Goal: Information Seeking & Learning: Check status

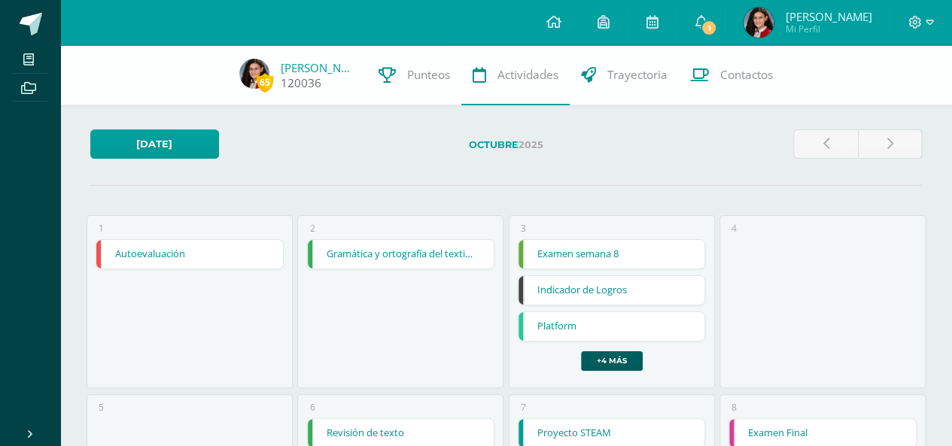
click at [254, 76] on img at bounding box center [254, 74] width 30 height 30
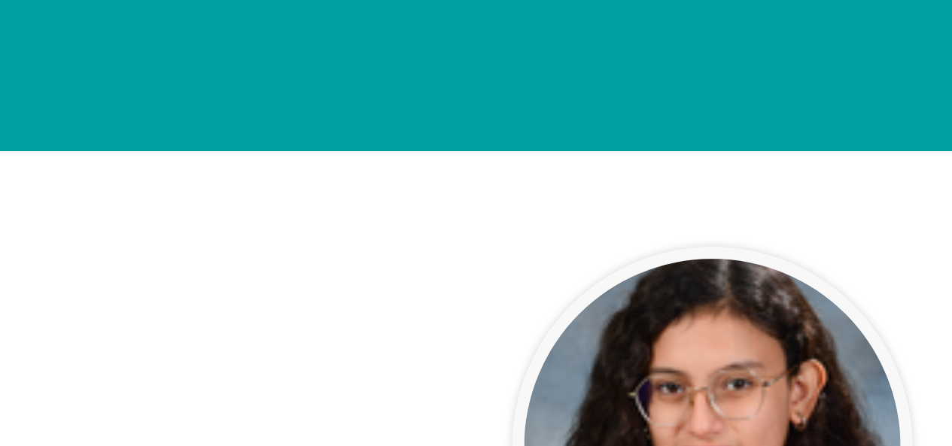
drag, startPoint x: 463, startPoint y: 103, endPoint x: 463, endPoint y: 21, distance: 82.0
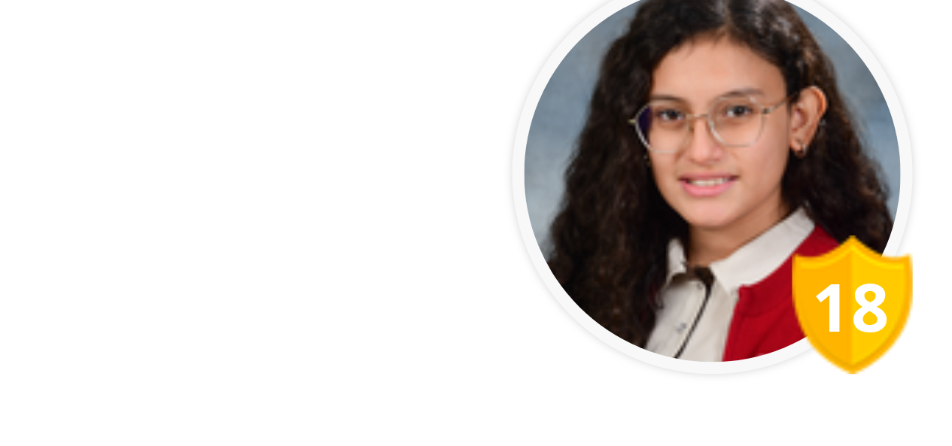
drag, startPoint x: 463, startPoint y: 21, endPoint x: 463, endPoint y: 100, distance: 79.0
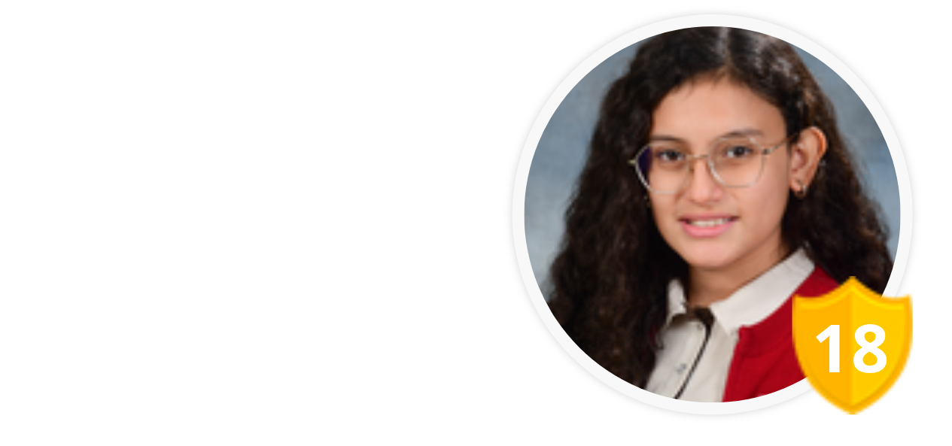
click at [503, 158] on span "Disciplina" at bounding box center [532, 157] width 59 height 18
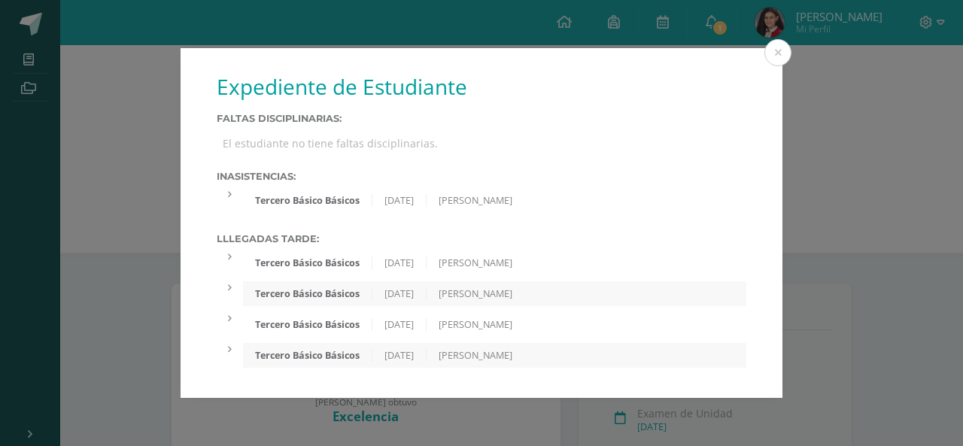
drag, startPoint x: 325, startPoint y: 139, endPoint x: 381, endPoint y: 148, distance: 56.4
click at [381, 148] on div "El estudiante no tiene faltas disciplinarias." at bounding box center [482, 143] width 530 height 26
click at [364, 157] on div "Expediente de Estudiante Faltas Disciplinarias: El estudiante no tiene faltas d…" at bounding box center [482, 223] width 602 height 350
click at [231, 190] on icon at bounding box center [230, 195] width 4 height 10
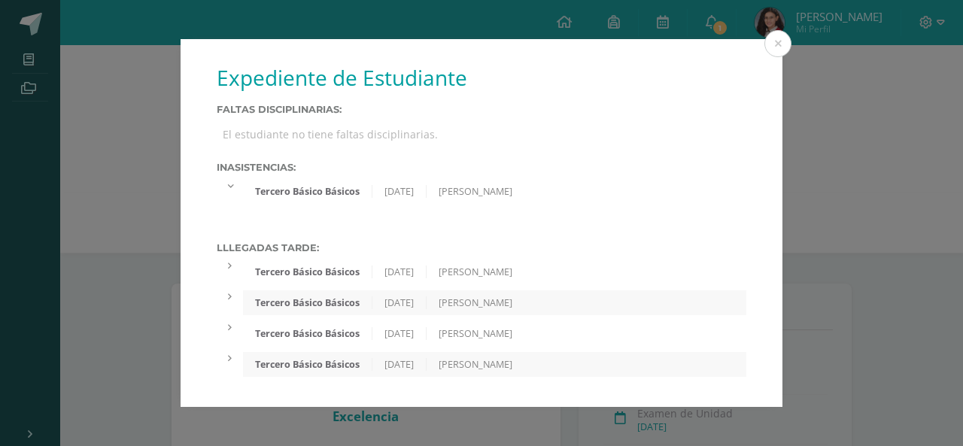
click at [231, 190] on div at bounding box center [230, 185] width 26 height 13
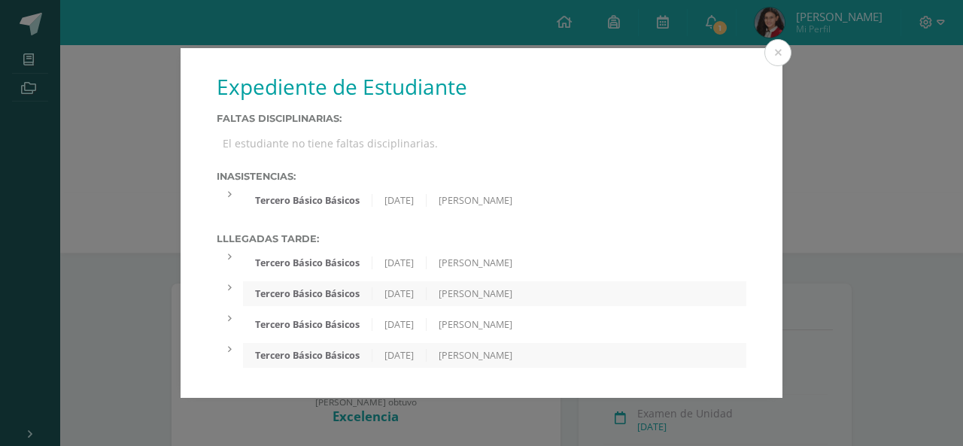
click at [233, 264] on div "Tercero Básico Básicos 11/02/2025 Erika Castillo" at bounding box center [482, 263] width 530 height 25
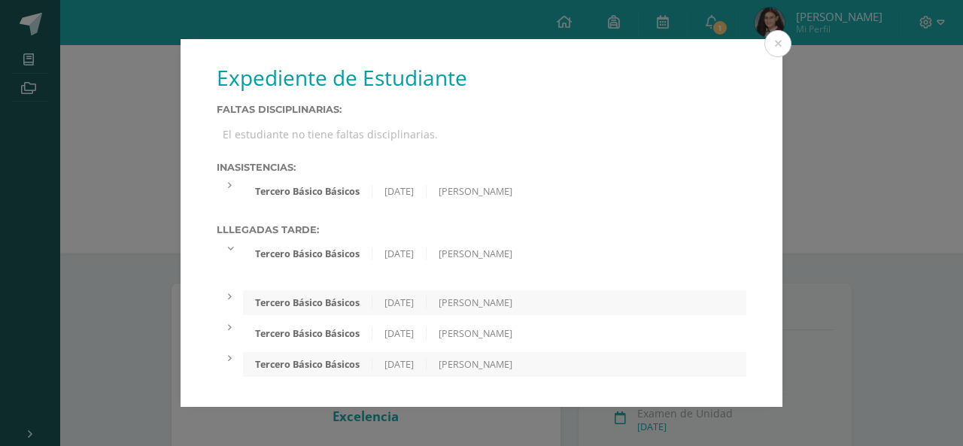
click at [233, 264] on div "Tercero Básico Básicos 11/02/2025 Erika Castillo" at bounding box center [482, 263] width 530 height 43
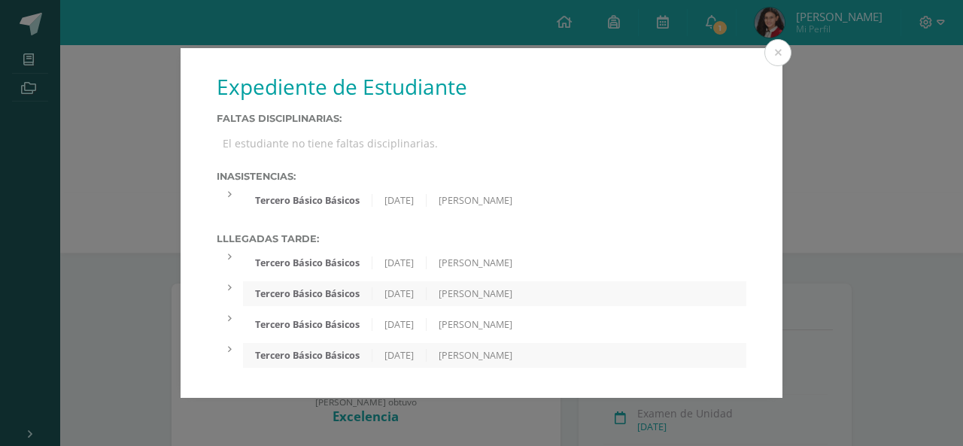
click at [232, 354] on div at bounding box center [230, 349] width 26 height 13
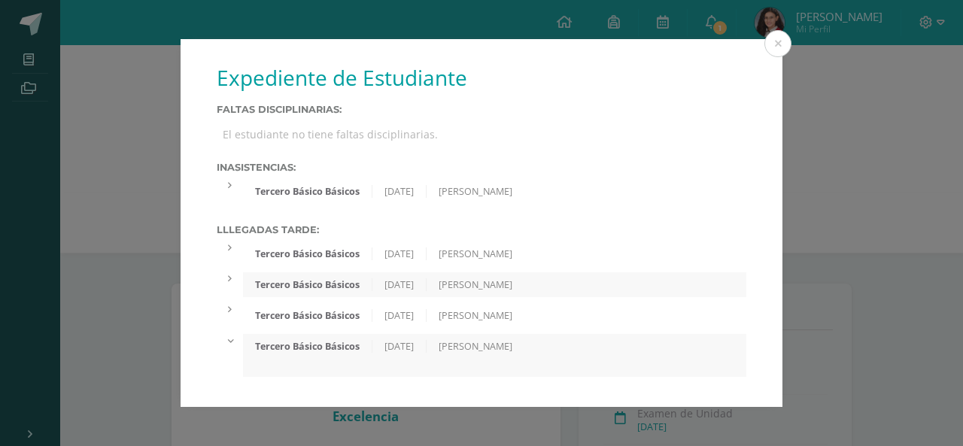
click at [232, 354] on div "Tercero Básico Básicos 19/09/2025 Erika Castillo" at bounding box center [482, 355] width 530 height 43
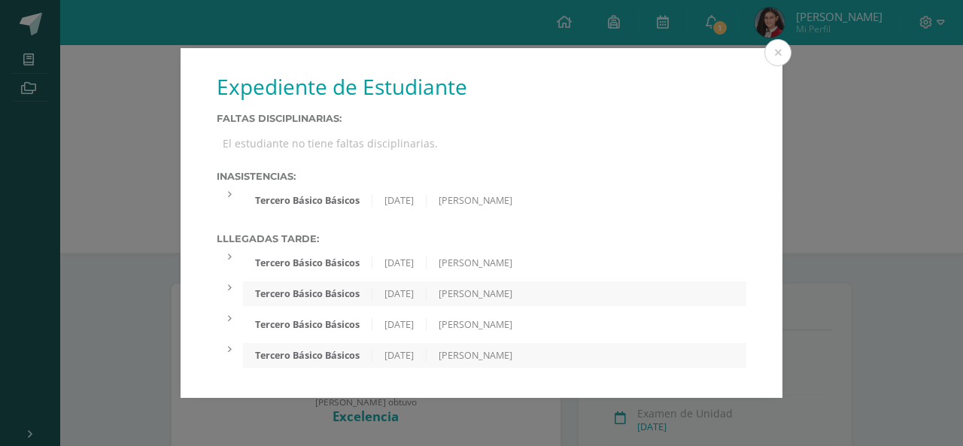
click at [230, 333] on div "Tercero Básico Básicos 20/05/2025 Erika Castillo" at bounding box center [482, 324] width 530 height 25
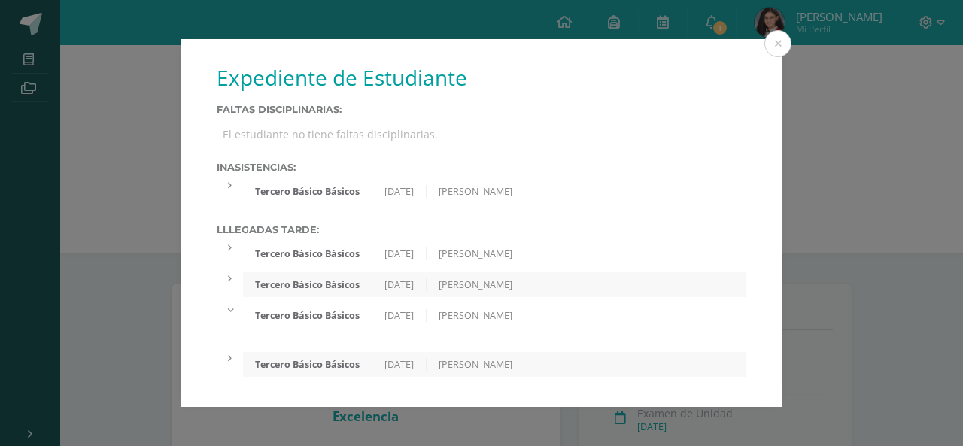
click at [230, 333] on div "Tercero Básico Básicos 20/05/2025 Erika Castillo" at bounding box center [482, 324] width 530 height 43
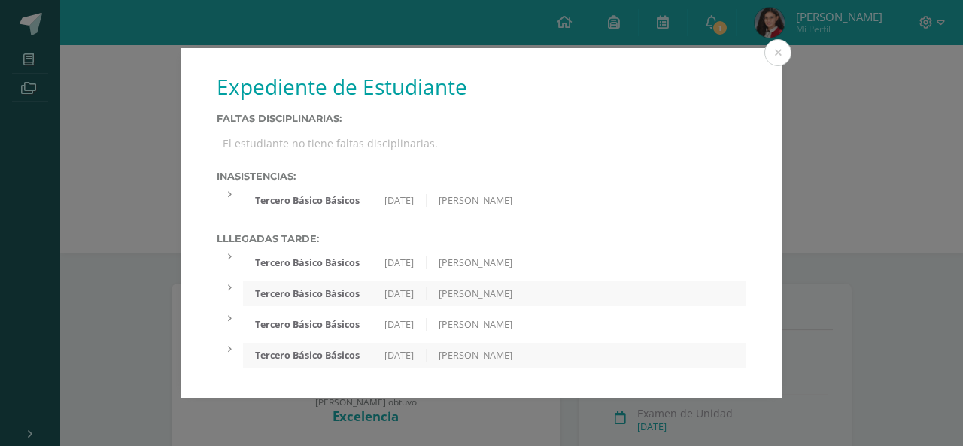
click at [236, 297] on div "Tercero Básico Básicos 13/02/2025 Erika Castillo" at bounding box center [482, 293] width 530 height 25
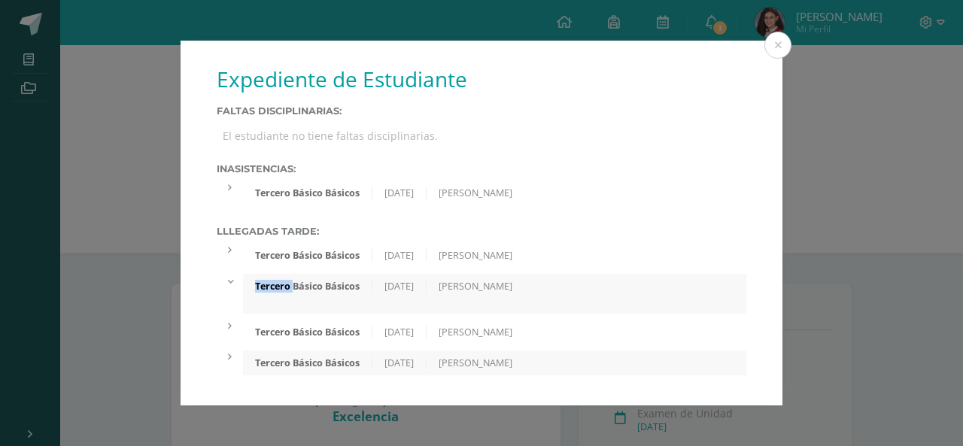
click at [236, 297] on div "Tercero Básico Básicos 13/02/2025 Erika Castillo" at bounding box center [482, 293] width 530 height 39
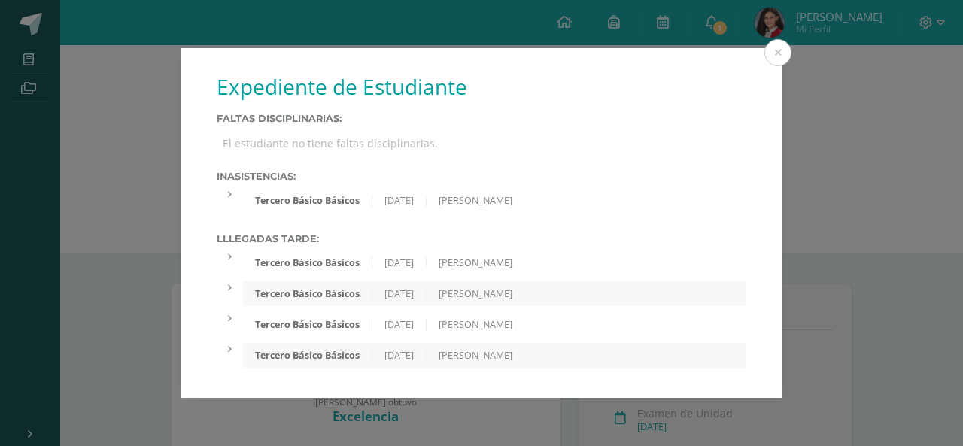
click at [418, 283] on div "Tercero Básico Básicos 13/02/2025 Erika Castillo" at bounding box center [494, 293] width 503 height 25
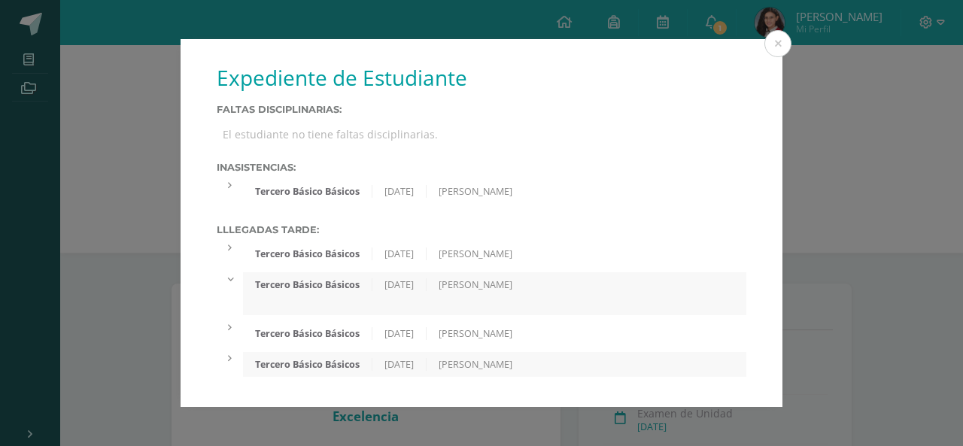
click at [357, 266] on div "Tercero Básico Básicos 11/02/2025 Erika Castillo" at bounding box center [494, 254] width 503 height 25
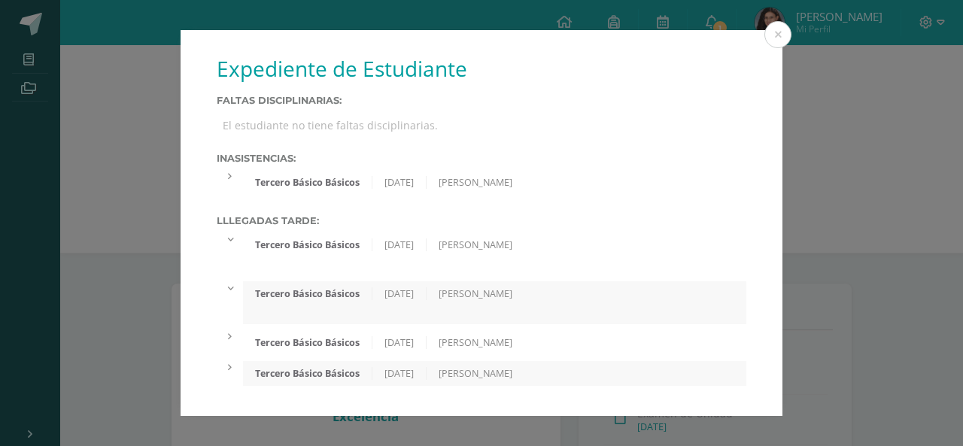
click at [351, 269] on div at bounding box center [494, 269] width 503 height 12
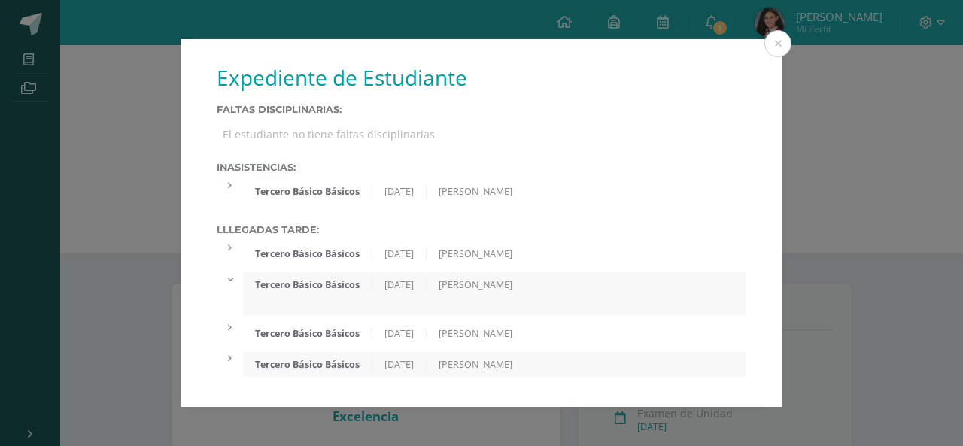
click at [257, 287] on div "Tercero Básico Básicos" at bounding box center [307, 284] width 129 height 13
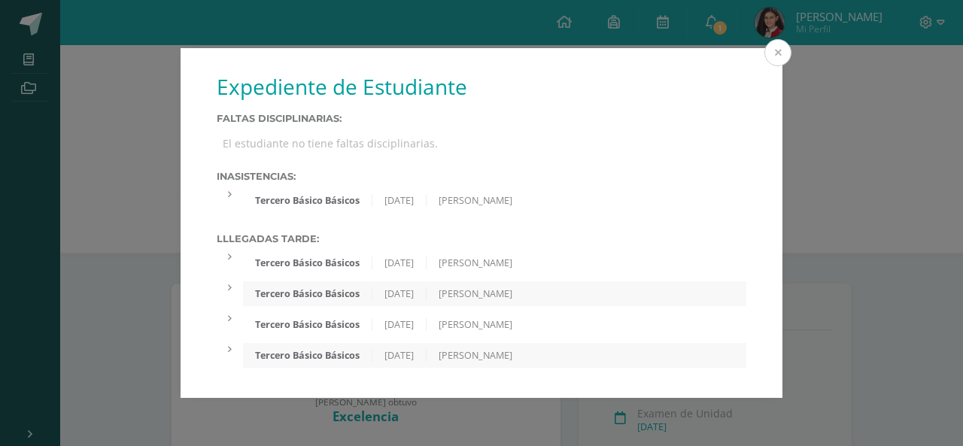
click at [784, 47] on button at bounding box center [778, 52] width 27 height 27
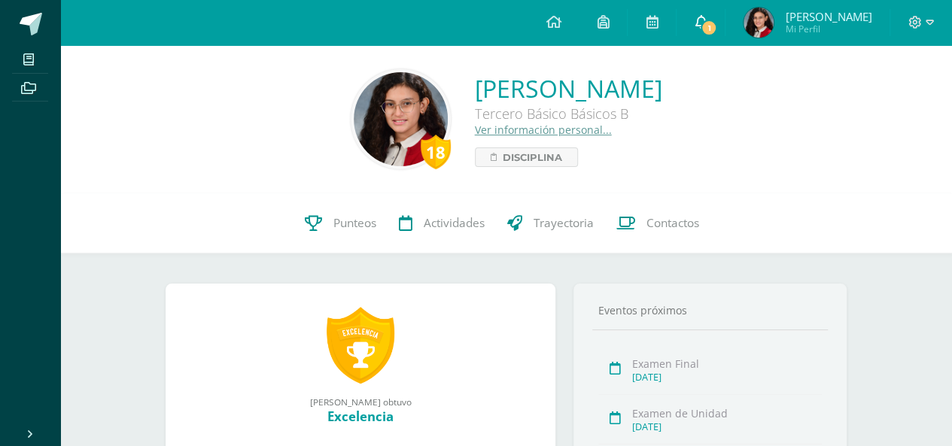
click at [724, 27] on link "1" at bounding box center [701, 22] width 48 height 45
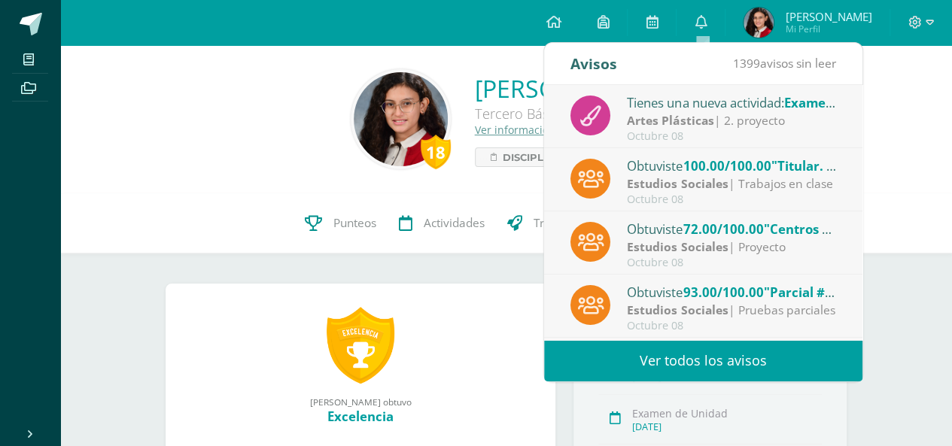
click at [727, 109] on div "Tienes una nueva actividad: Examen Final" at bounding box center [731, 103] width 209 height 20
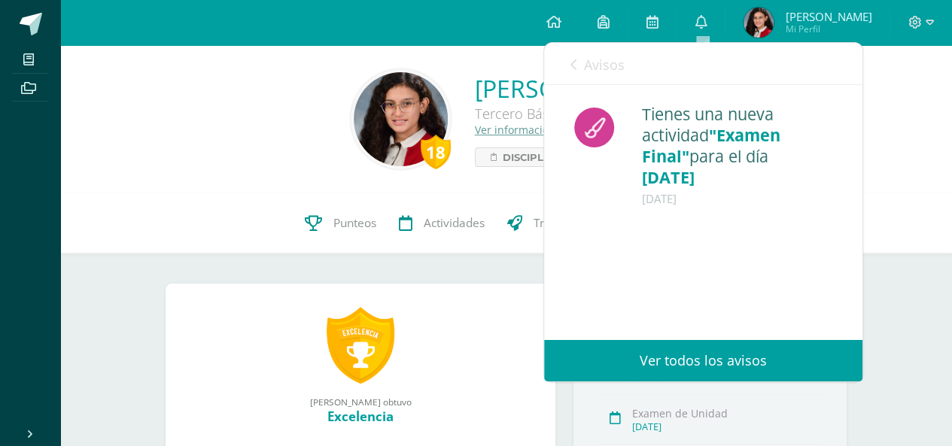
click at [570, 59] on icon at bounding box center [573, 65] width 6 height 12
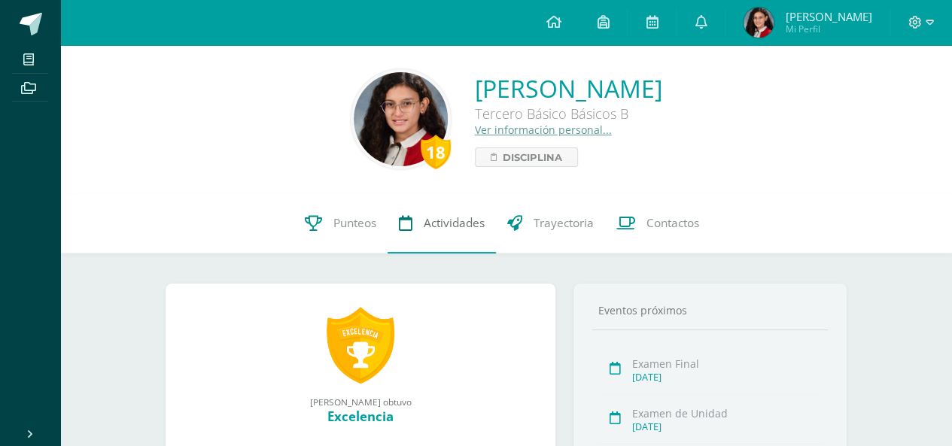
click at [461, 233] on link "Actividades" at bounding box center [442, 223] width 108 height 60
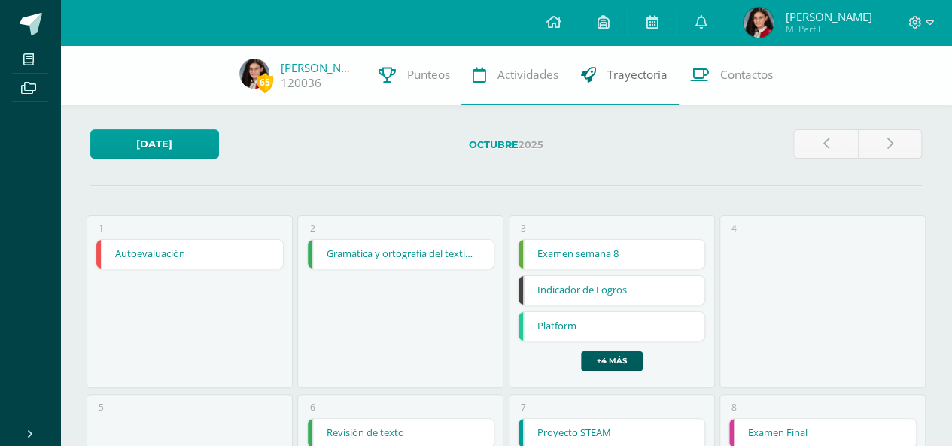
click at [620, 84] on link "Trayectoria" at bounding box center [624, 75] width 109 height 60
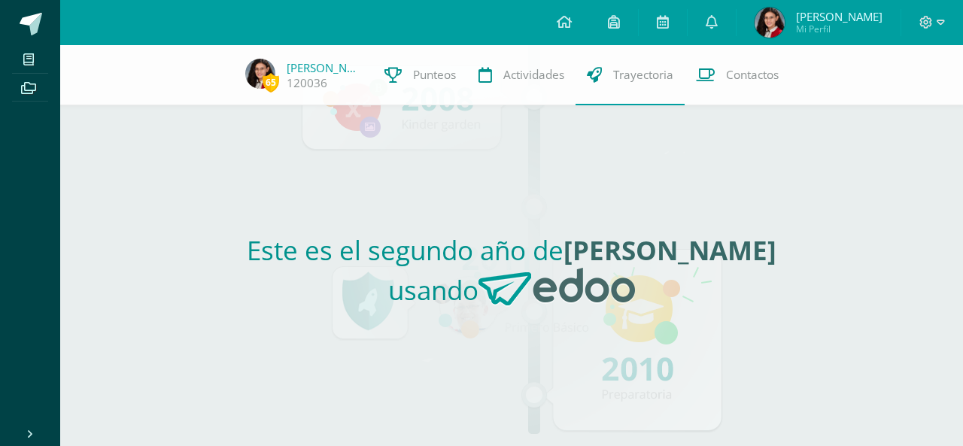
drag, startPoint x: 962, startPoint y: 114, endPoint x: 405, endPoint y: 36, distance: 563.0
click at [405, 36] on body "Mis cursos Archivos Cerrar panel Artes Plásticas Tercero Básico Básicos "B" Com…" at bounding box center [481, 223] width 963 height 446
click at [801, 217] on div "Este es el segundo año de Ximena Lourdes usando" at bounding box center [512, 275] width 693 height 341
click at [760, 78] on span "Contactos" at bounding box center [752, 75] width 53 height 16
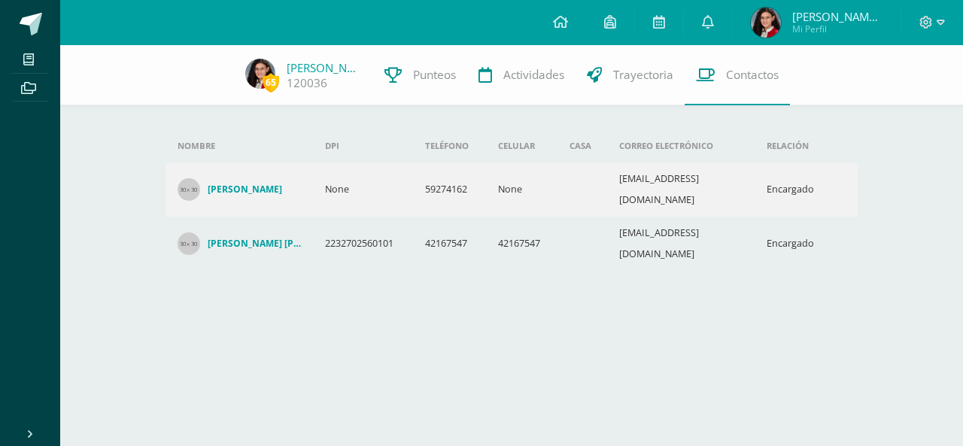
click at [259, 184] on h4 "Nicxaja Juarez Agueta" at bounding box center [245, 190] width 75 height 12
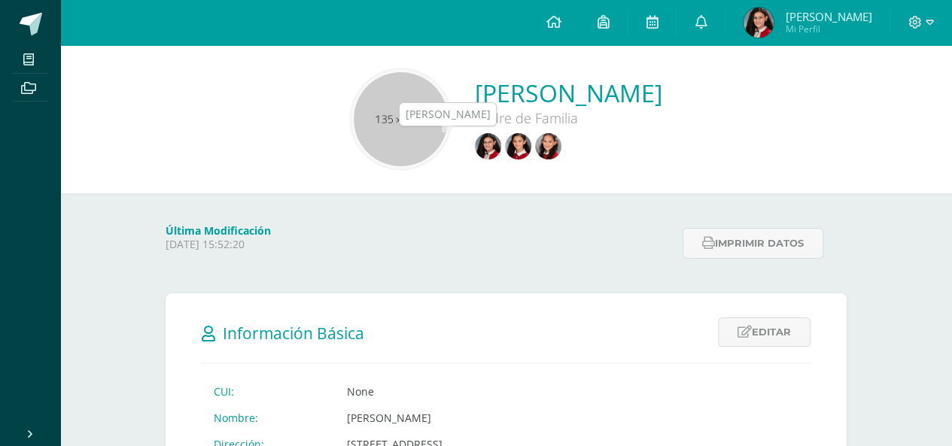
click at [505, 147] on img at bounding box center [518, 146] width 26 height 26
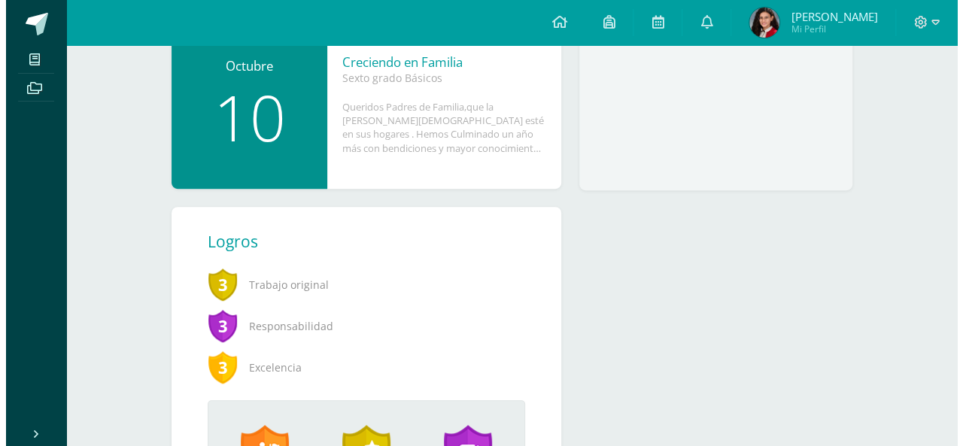
scroll to position [491, 0]
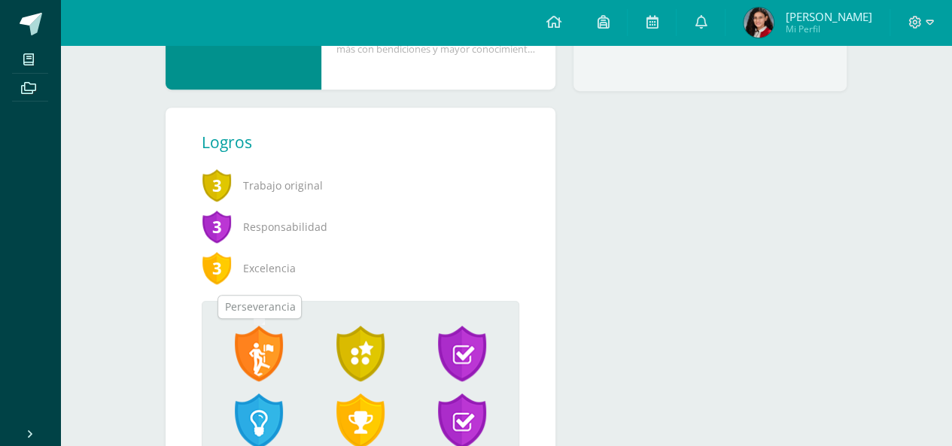
click at [262, 344] on span at bounding box center [259, 354] width 48 height 56
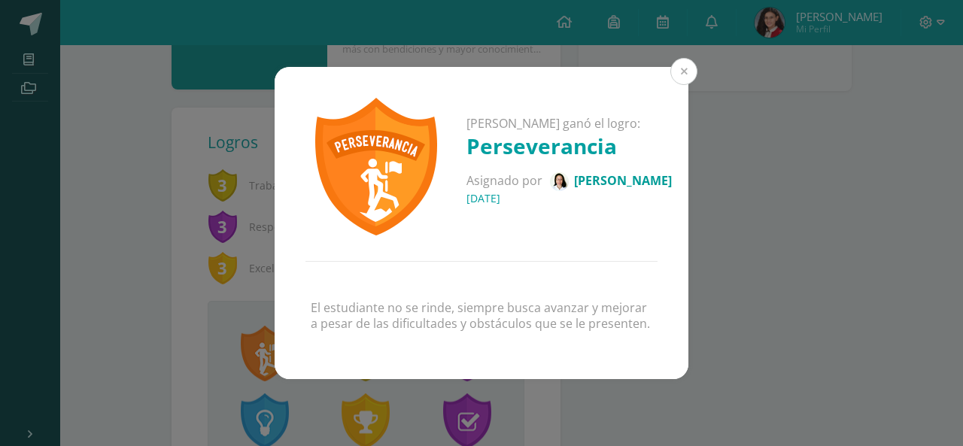
click at [680, 73] on button at bounding box center [684, 71] width 27 height 27
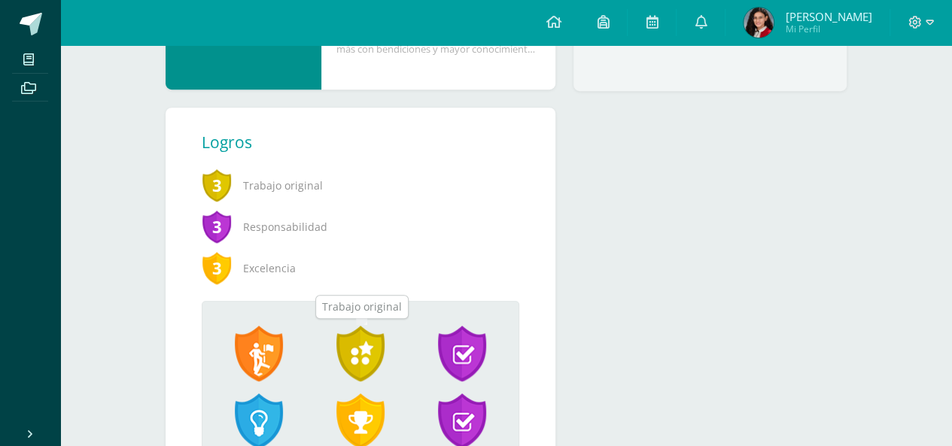
click at [355, 345] on span at bounding box center [360, 354] width 48 height 56
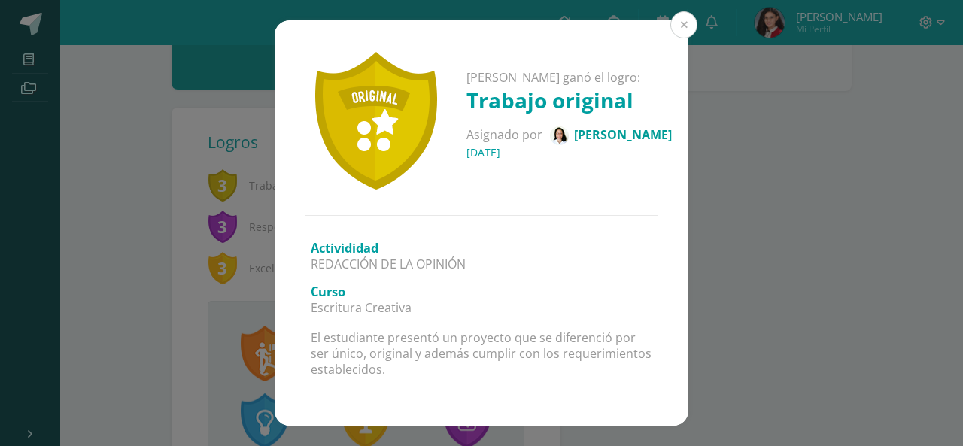
click at [676, 27] on button at bounding box center [684, 24] width 27 height 27
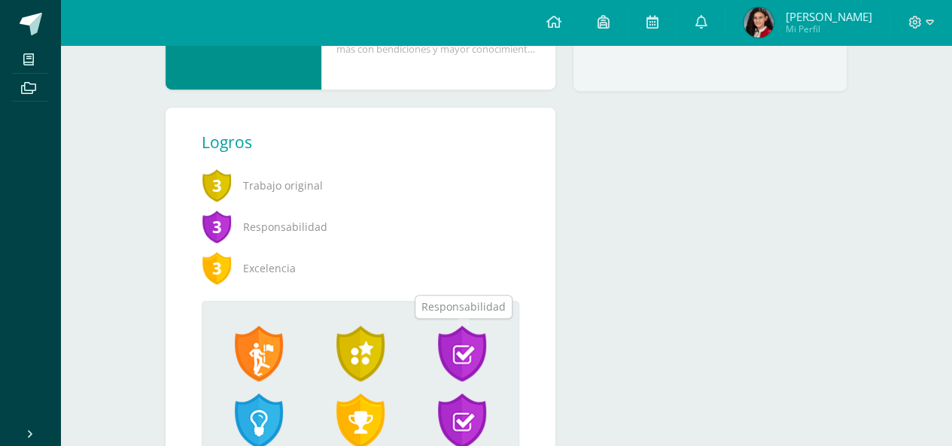
click at [463, 351] on span at bounding box center [462, 354] width 48 height 56
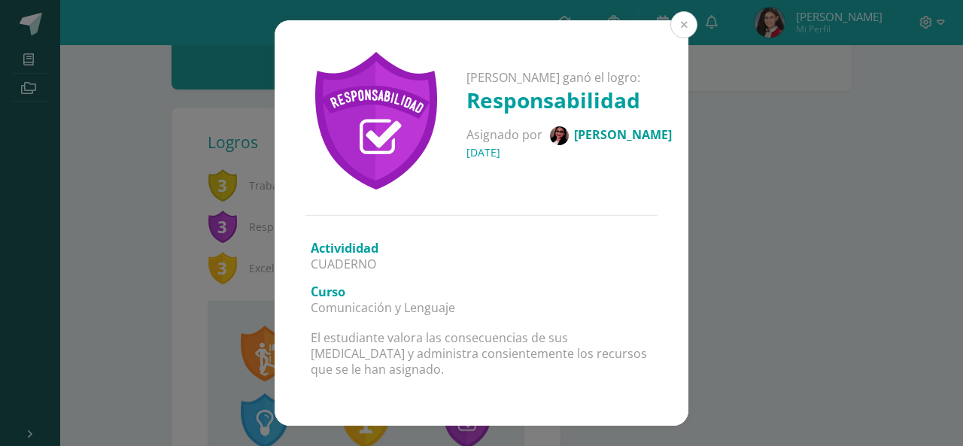
click at [683, 28] on button at bounding box center [684, 24] width 27 height 27
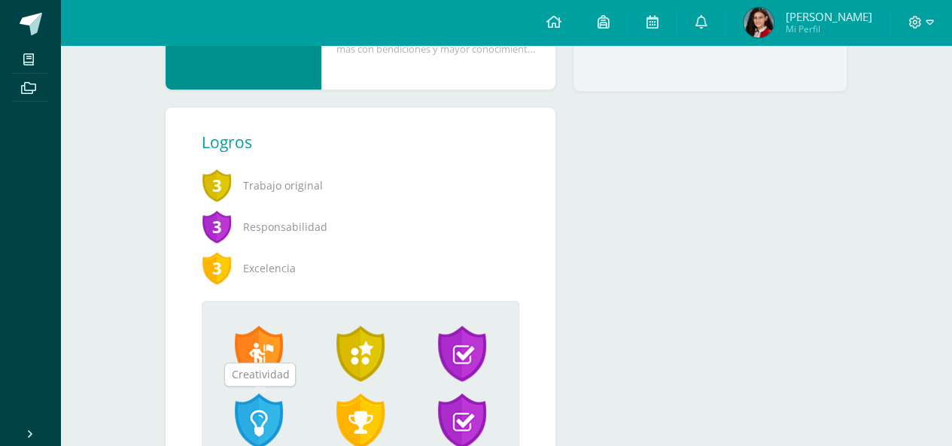
click at [262, 412] on span at bounding box center [259, 422] width 48 height 56
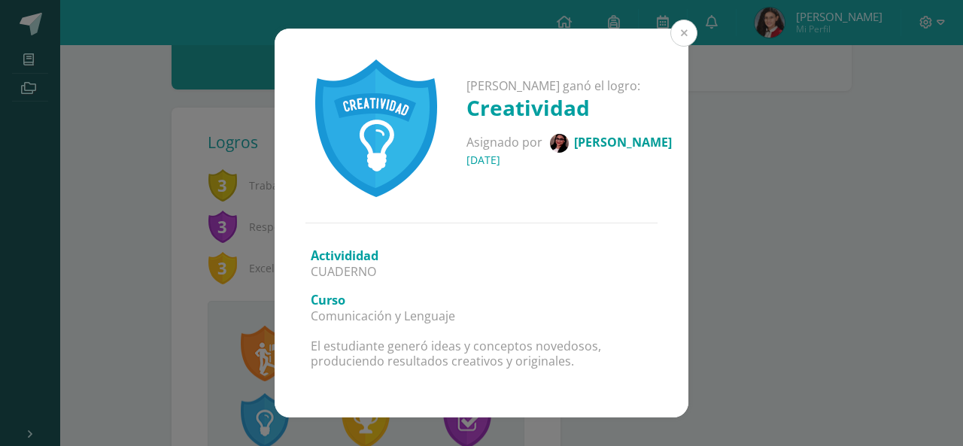
click at [692, 29] on button at bounding box center [684, 33] width 27 height 27
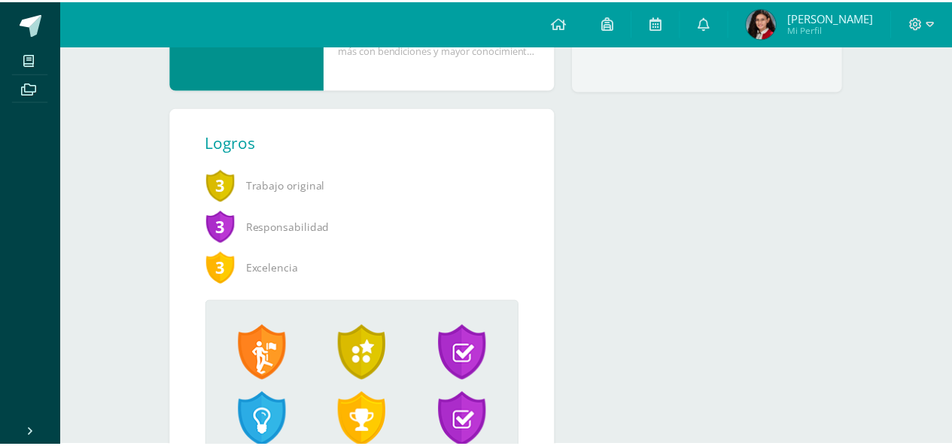
scroll to position [505, 0]
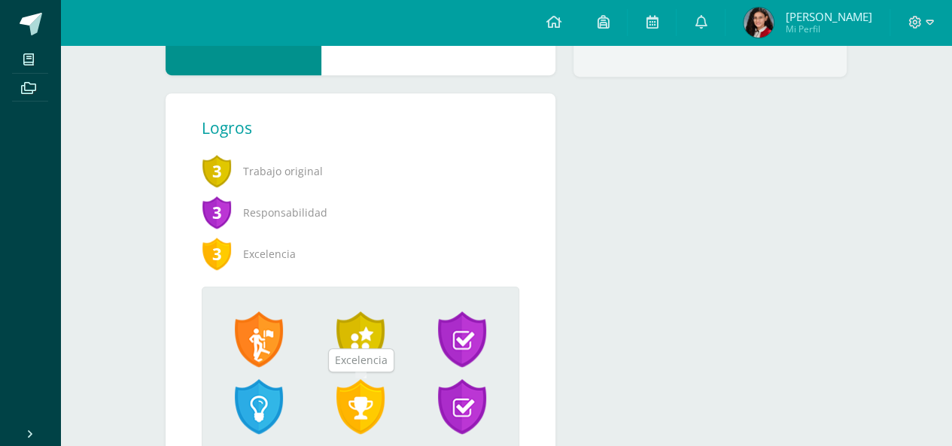
click at [367, 418] on span at bounding box center [360, 407] width 48 height 56
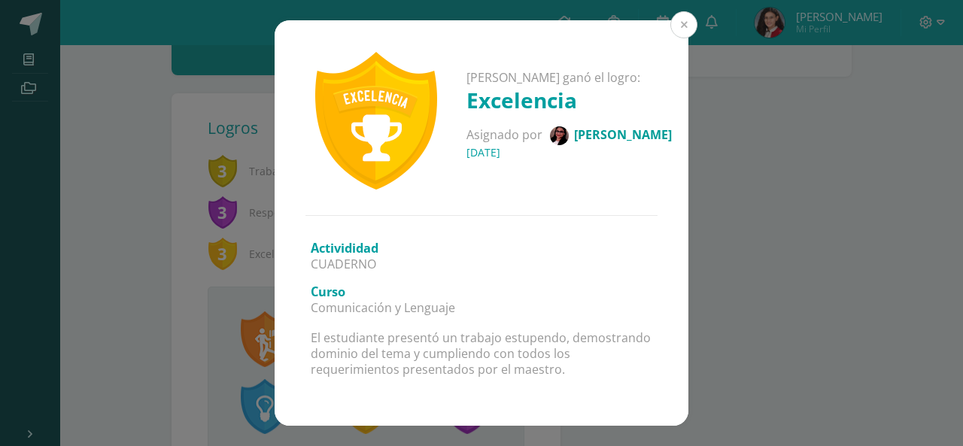
click at [683, 31] on button at bounding box center [684, 24] width 27 height 27
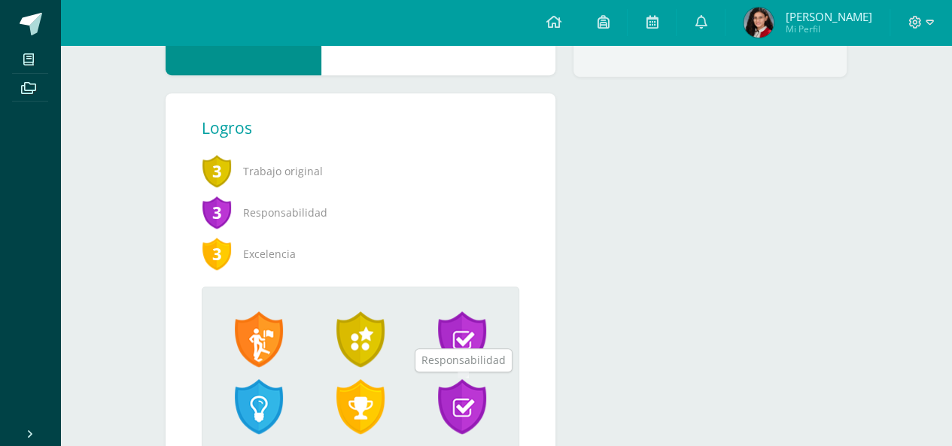
click at [455, 403] on span at bounding box center [462, 407] width 48 height 56
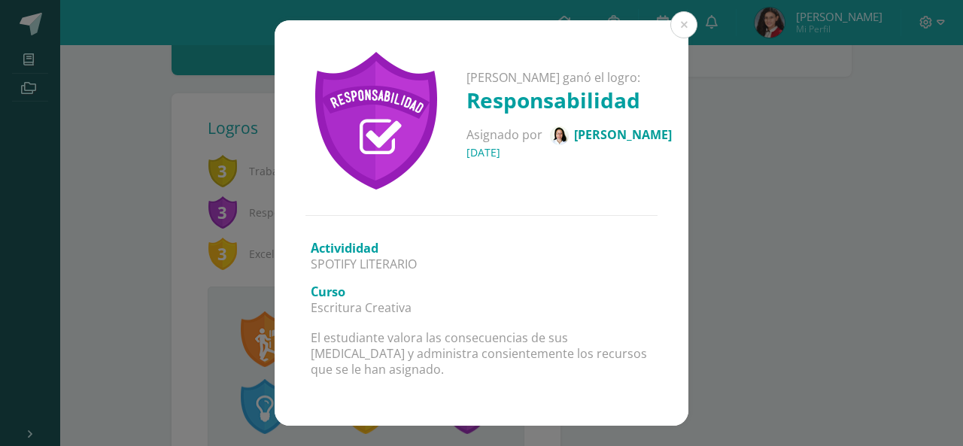
click at [676, 38] on div "[PERSON_NAME] ganó el logro: Responsabilidad Asignado por [PERSON_NAME] [DATE]" at bounding box center [482, 117] width 414 height 194
click at [681, 32] on button at bounding box center [684, 24] width 27 height 27
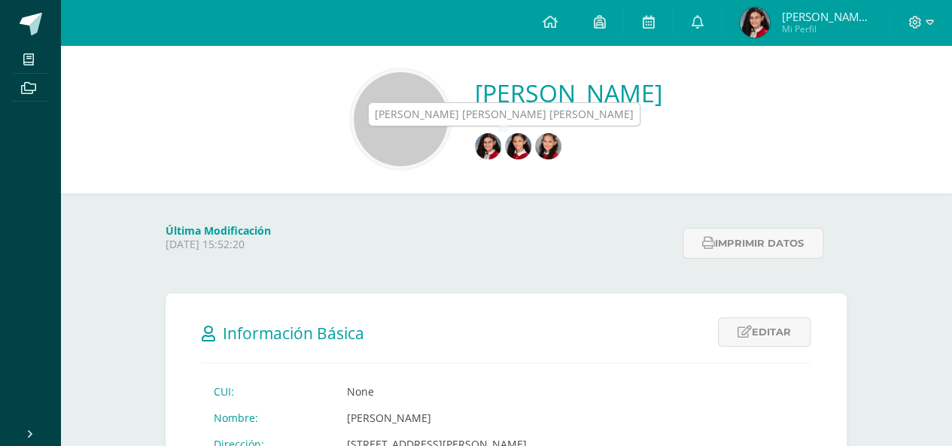
click at [475, 150] on img at bounding box center [488, 146] width 26 height 26
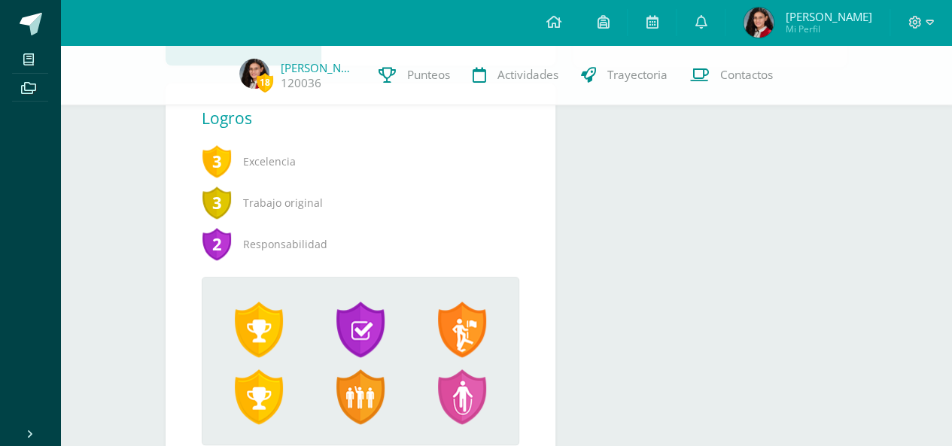
scroll to position [571, 0]
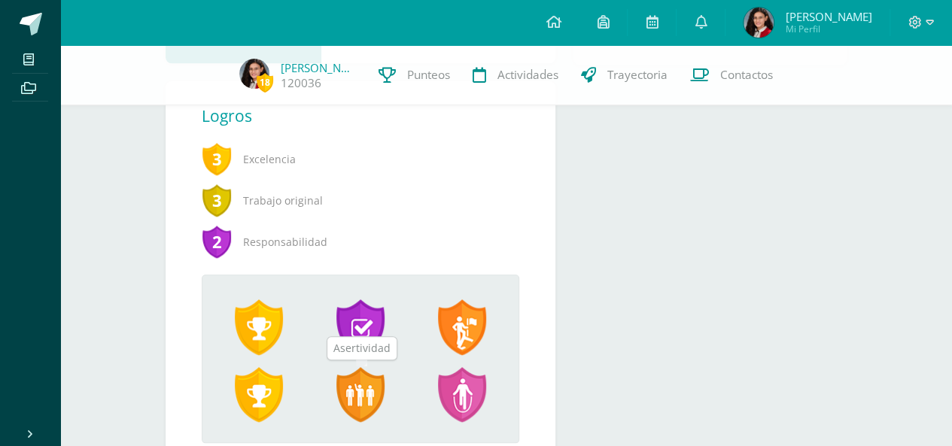
click at [366, 400] on span at bounding box center [360, 395] width 48 height 56
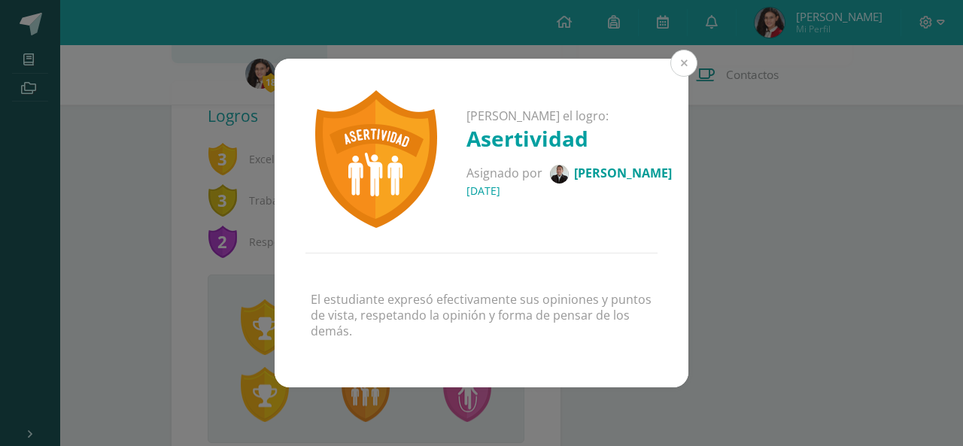
click at [683, 69] on button at bounding box center [684, 63] width 27 height 27
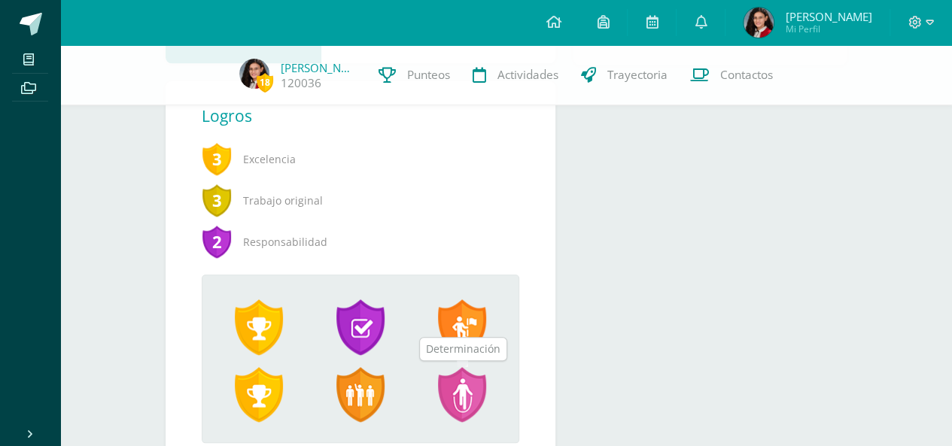
click at [462, 386] on span at bounding box center [462, 395] width 48 height 56
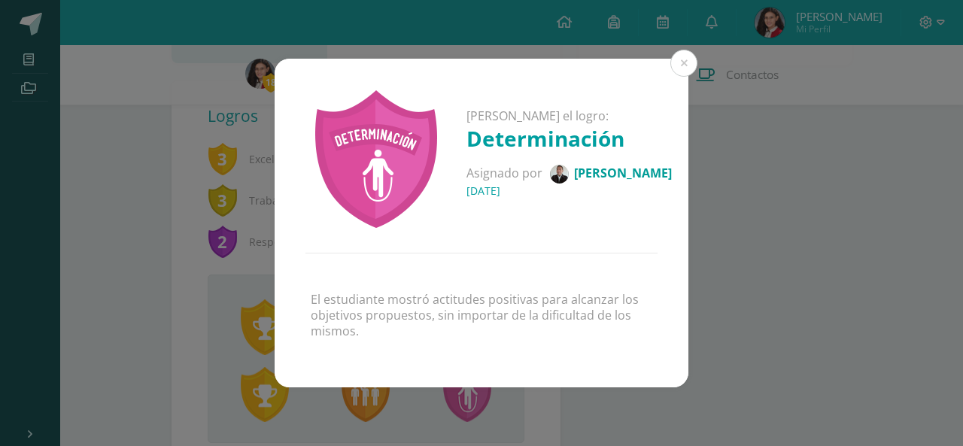
click at [462, 386] on div "El estudiante mostró actitudes positivas para alcanzar los objetivos propuestos…" at bounding box center [482, 320] width 414 height 133
click at [685, 68] on button at bounding box center [684, 63] width 27 height 27
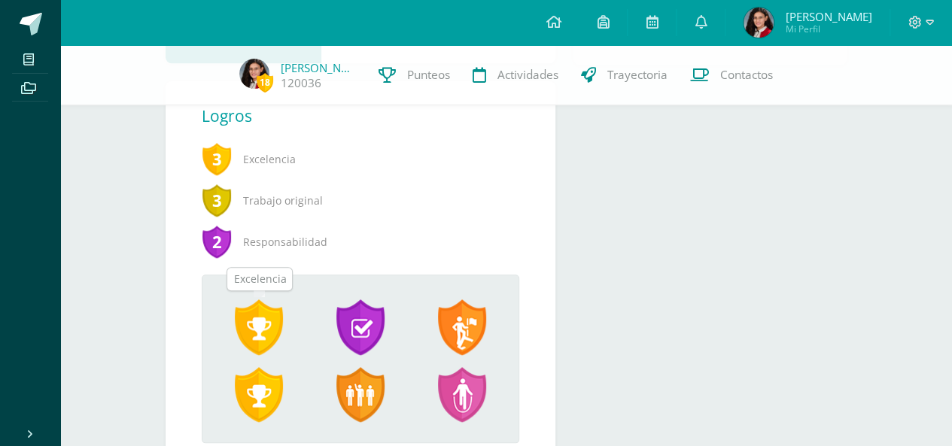
click at [263, 320] on span at bounding box center [259, 328] width 48 height 56
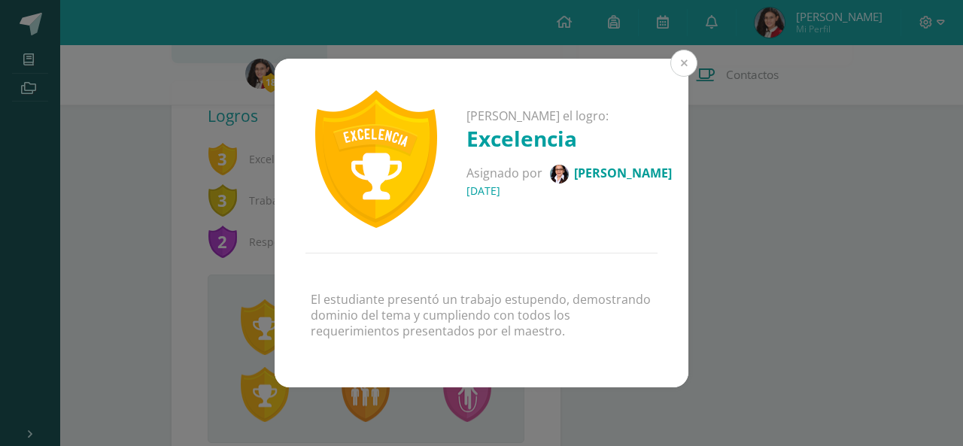
click at [679, 64] on button at bounding box center [684, 63] width 27 height 27
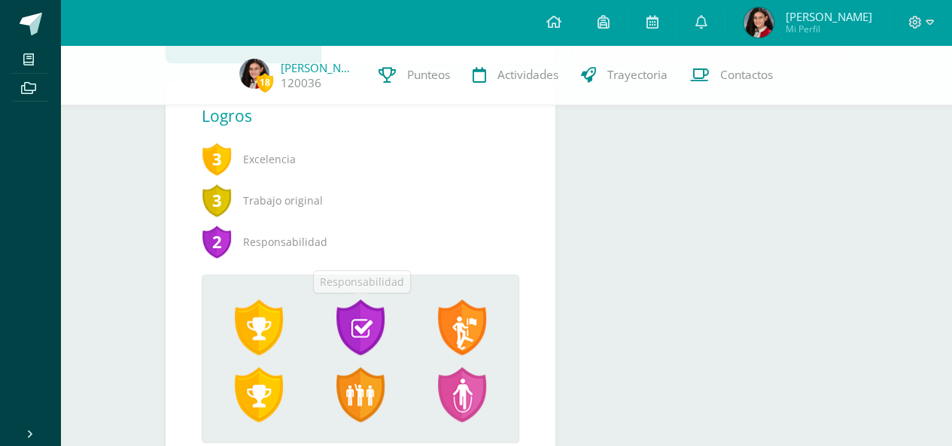
click at [362, 316] on span at bounding box center [360, 328] width 48 height 56
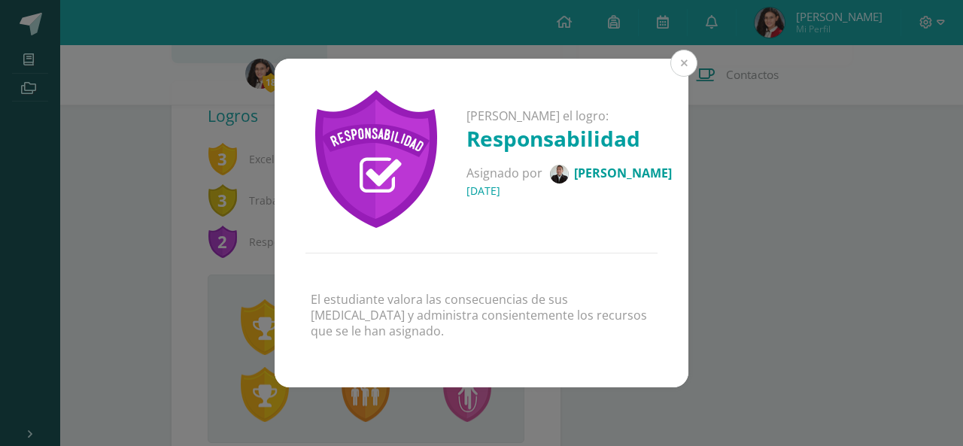
click at [682, 62] on button at bounding box center [684, 63] width 27 height 27
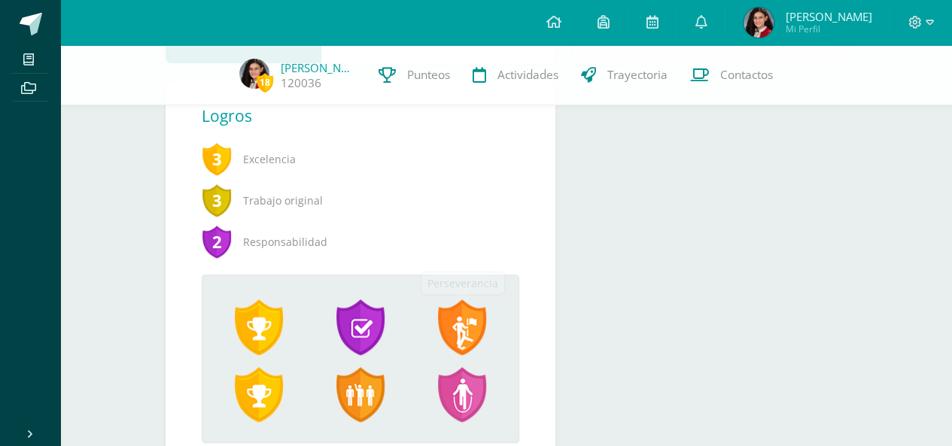
click at [449, 335] on span at bounding box center [462, 328] width 48 height 56
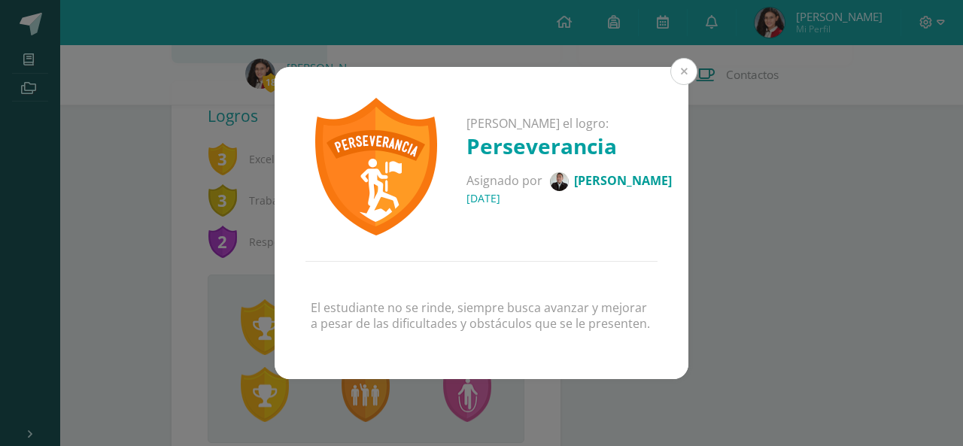
click at [687, 71] on button at bounding box center [684, 71] width 27 height 27
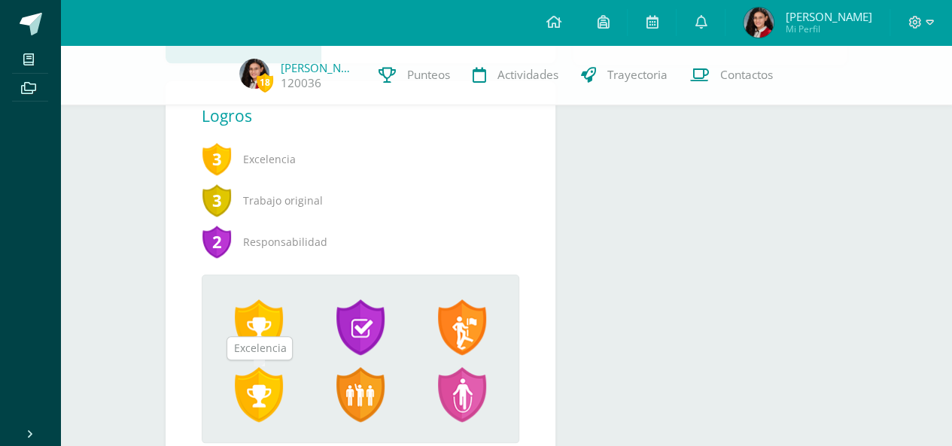
click at [263, 386] on span at bounding box center [259, 395] width 48 height 56
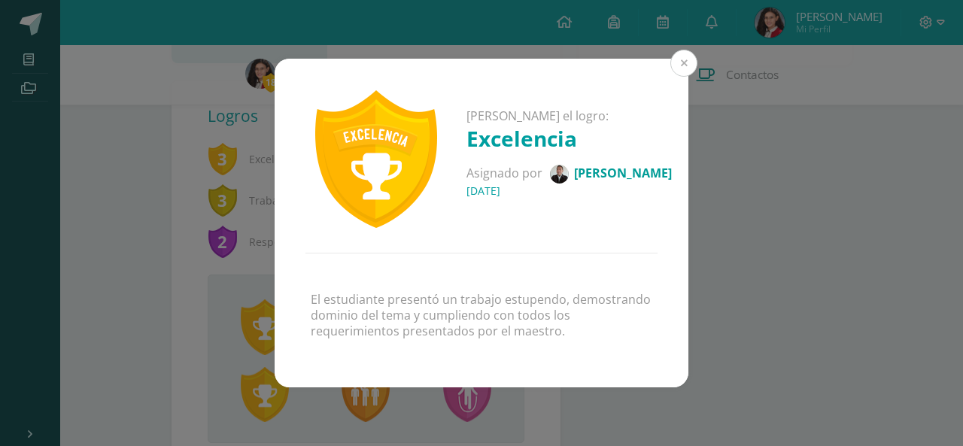
click at [689, 65] on button at bounding box center [684, 63] width 27 height 27
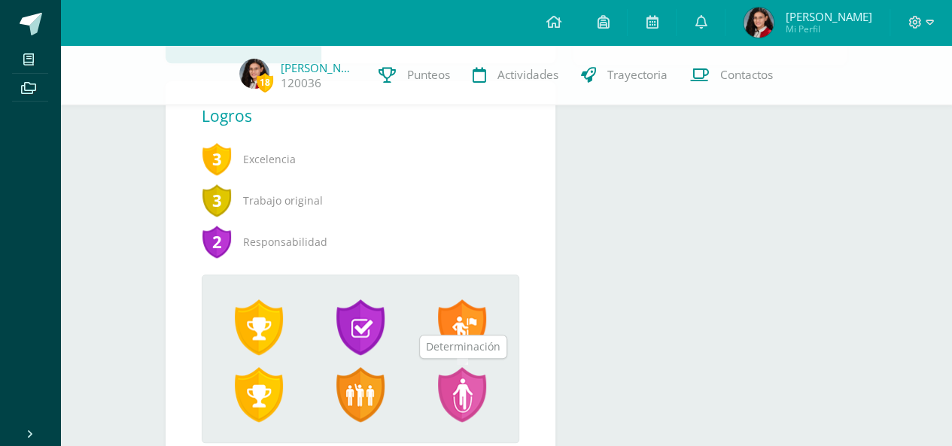
click at [458, 407] on span at bounding box center [462, 395] width 48 height 56
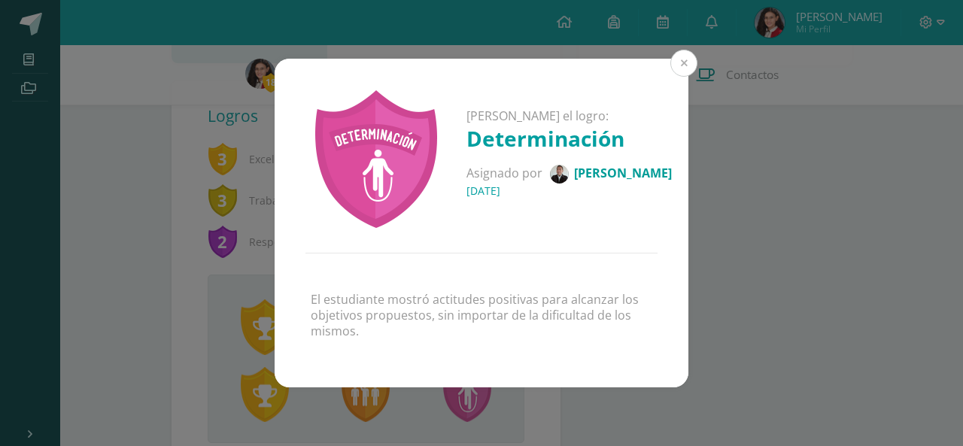
click at [686, 63] on button at bounding box center [684, 63] width 27 height 27
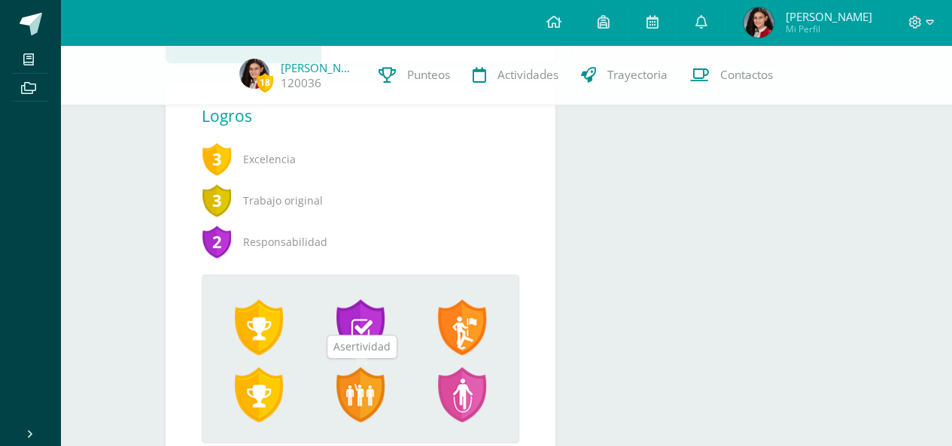
click at [370, 390] on span at bounding box center [360, 395] width 48 height 56
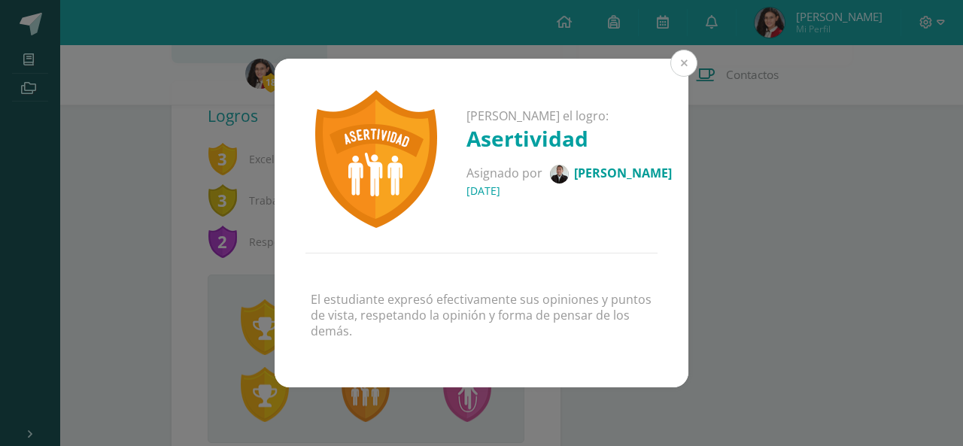
click at [685, 71] on button at bounding box center [684, 63] width 27 height 27
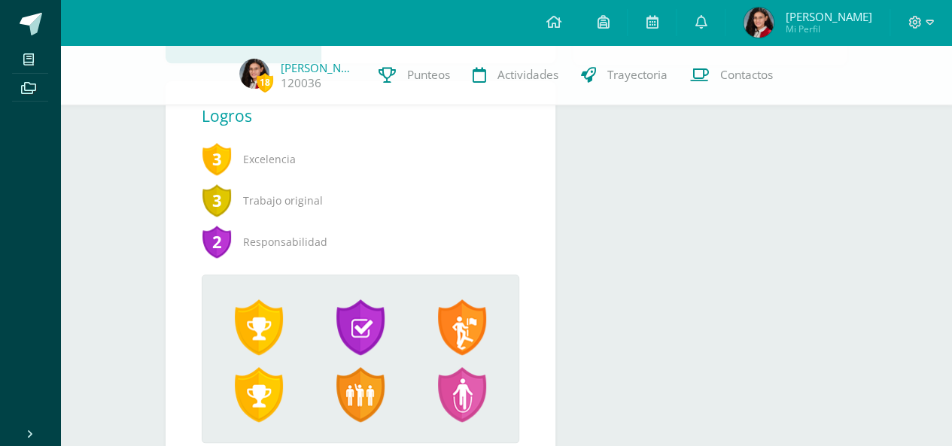
click at [217, 246] on span "2" at bounding box center [217, 241] width 30 height 35
click at [217, 192] on span "3" at bounding box center [217, 200] width 30 height 35
click at [222, 166] on span "3" at bounding box center [217, 158] width 30 height 35
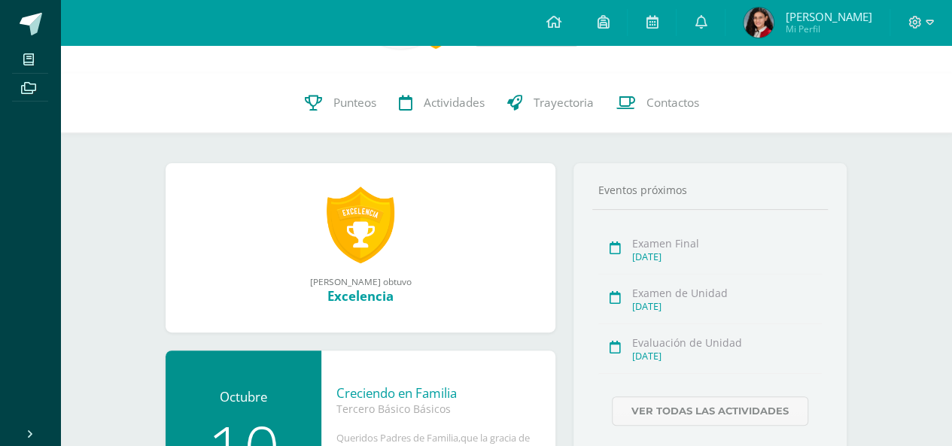
scroll to position [0, 0]
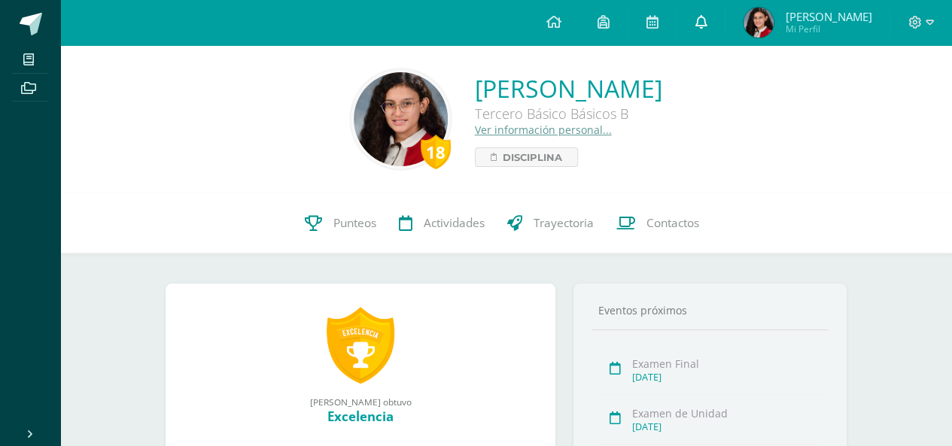
click at [701, 23] on icon at bounding box center [701, 22] width 12 height 14
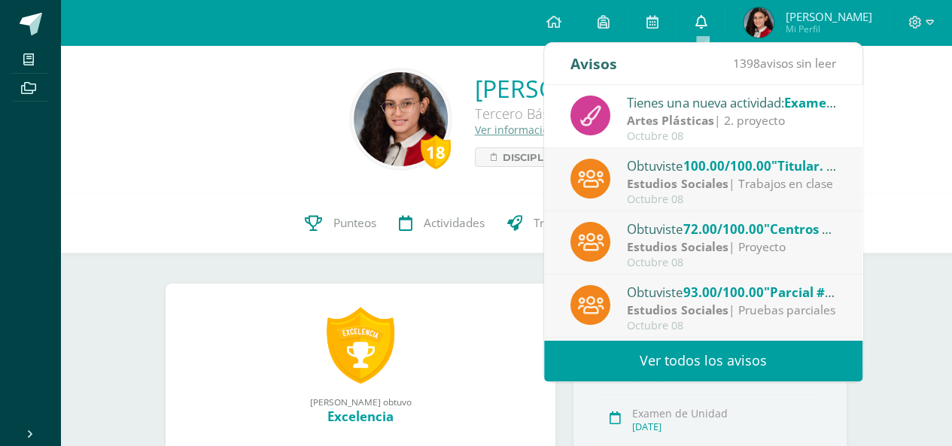
click at [701, 16] on icon at bounding box center [701, 22] width 12 height 14
click at [927, 17] on icon at bounding box center [930, 23] width 8 height 14
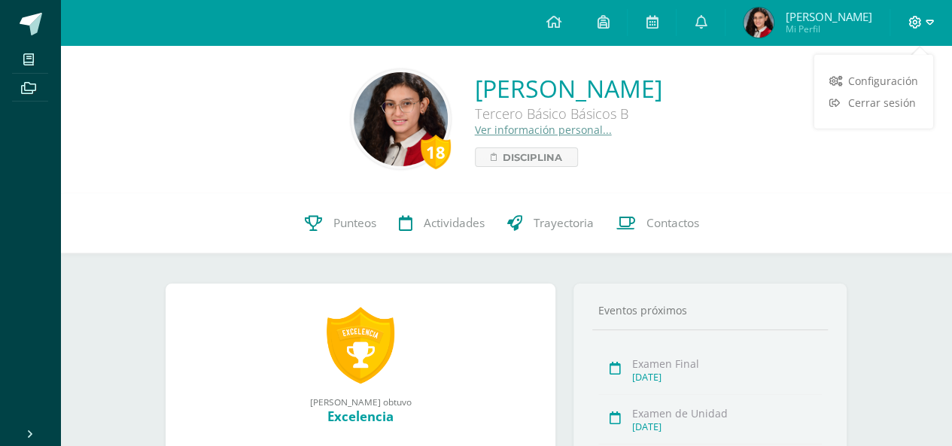
click at [926, 17] on icon at bounding box center [930, 23] width 8 height 14
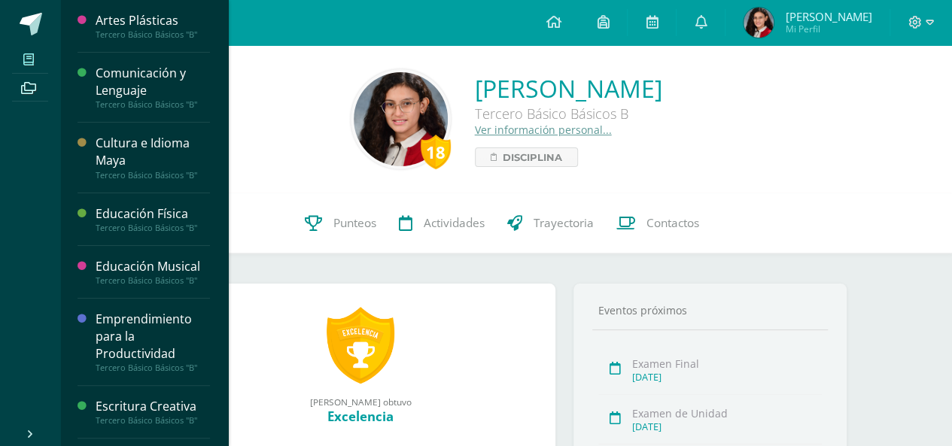
click at [35, 60] on span at bounding box center [29, 59] width 34 height 20
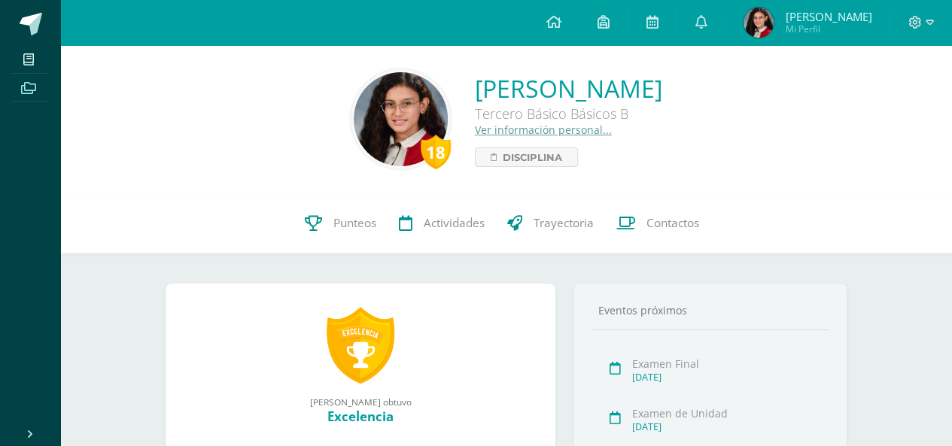
click at [31, 90] on icon at bounding box center [28, 88] width 15 height 12
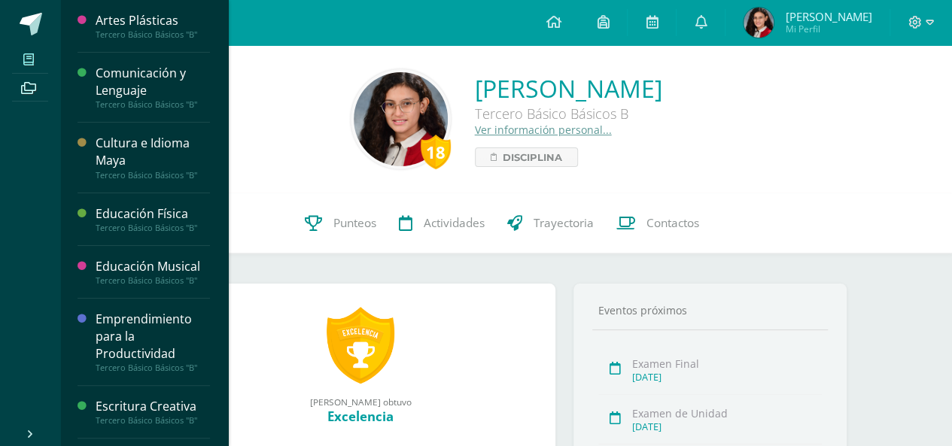
click at [30, 66] on span at bounding box center [29, 59] width 34 height 20
click at [138, 86] on div "Comunicación y Lenguaje" at bounding box center [153, 82] width 114 height 35
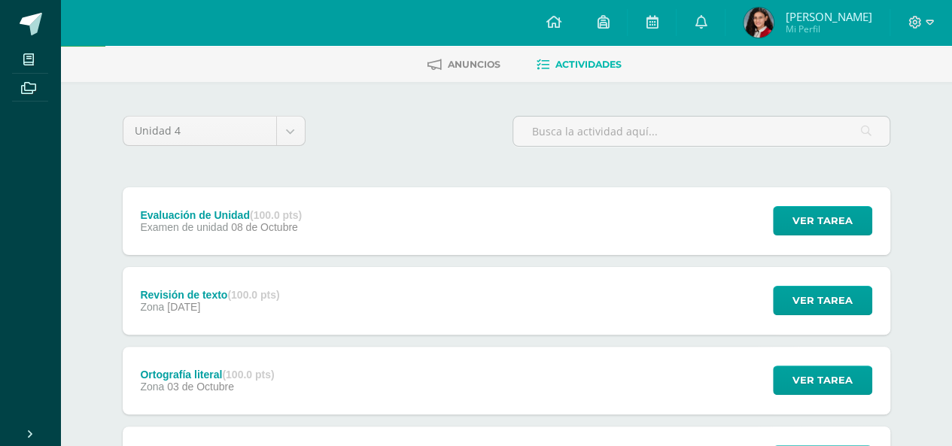
scroll to position [50, 0]
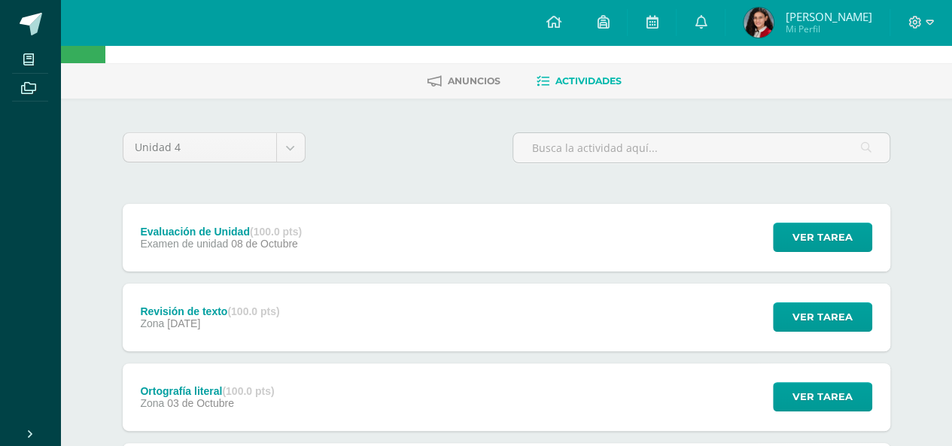
click at [820, 4] on link "[PERSON_NAME] Mi Perfil" at bounding box center [807, 22] width 164 height 45
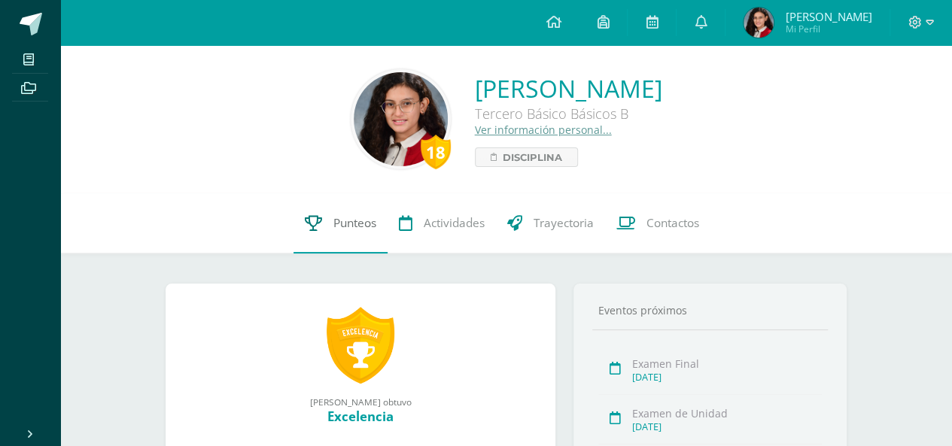
click at [323, 225] on link "Punteos" at bounding box center [340, 223] width 94 height 60
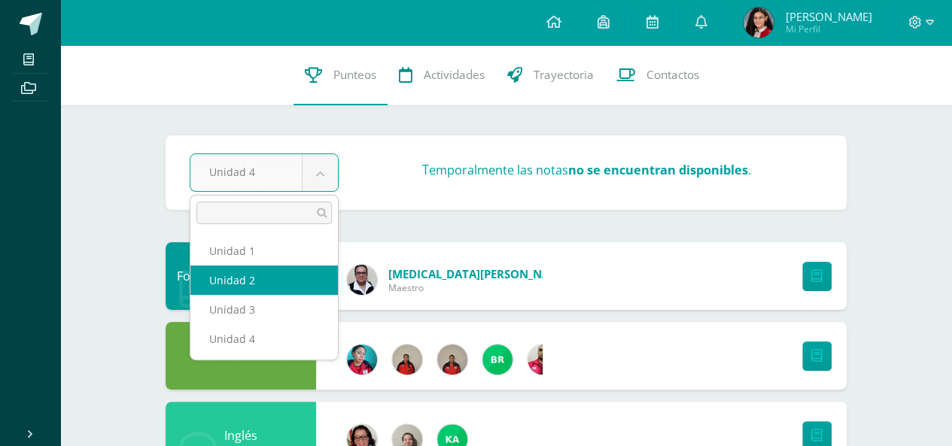
select select "Unidad 2"
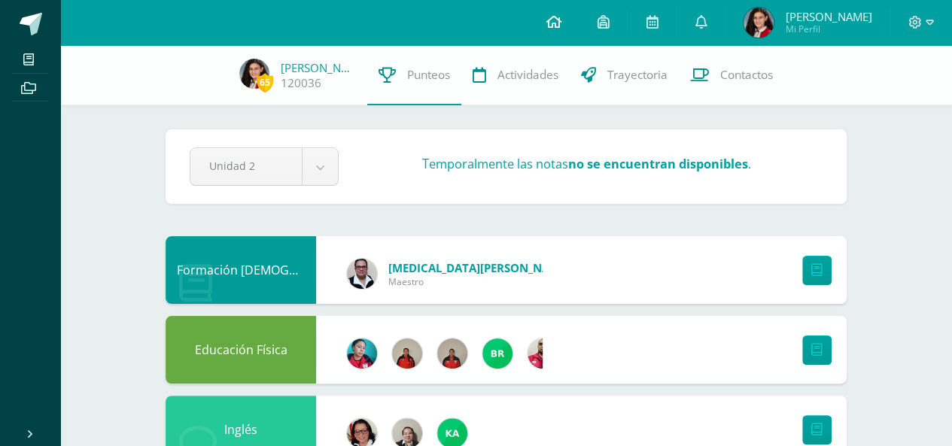
click at [559, 23] on icon at bounding box center [553, 22] width 15 height 14
